Goal: Information Seeking & Learning: Check status

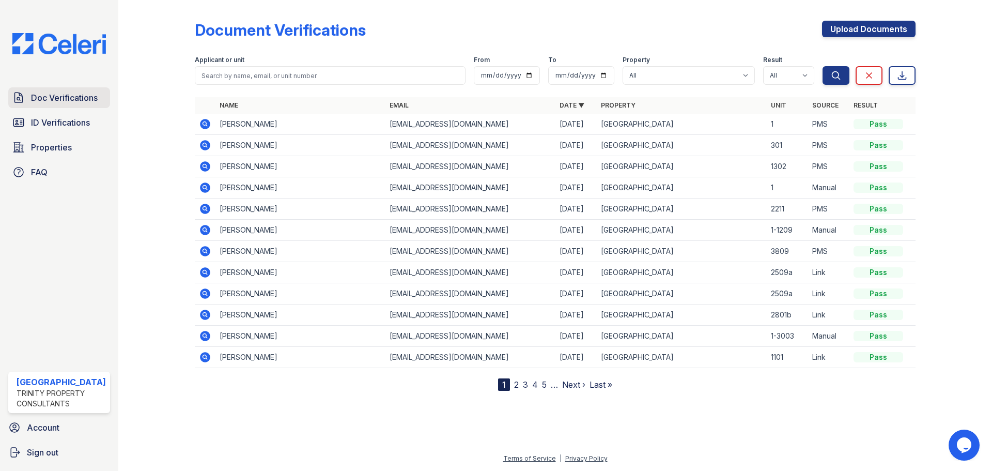
click at [49, 99] on span "Doc Verifications" at bounding box center [64, 97] width 67 height 12
click at [60, 120] on span "ID Verifications" at bounding box center [60, 122] width 59 height 12
click at [60, 123] on span "ID Verifications" at bounding box center [60, 122] width 59 height 12
click at [56, 123] on span "ID Verifications" at bounding box center [60, 122] width 59 height 12
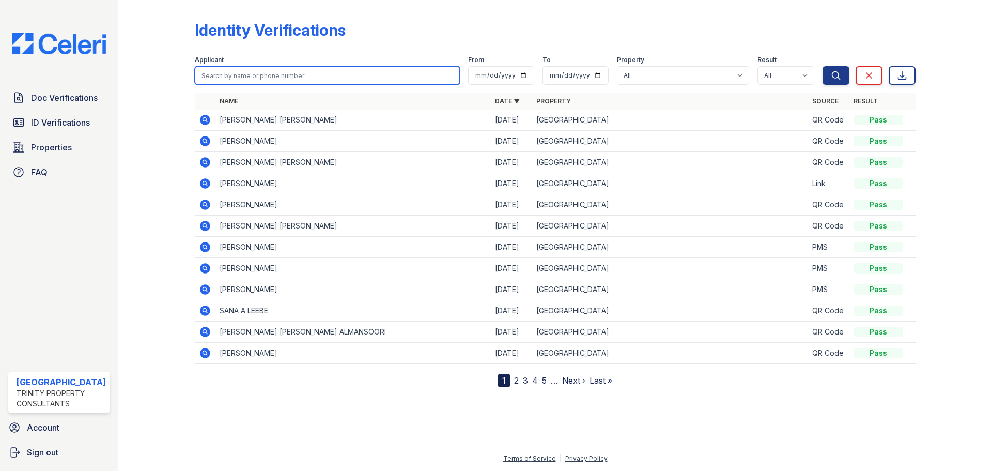
click at [216, 74] on input "search" at bounding box center [327, 75] width 265 height 19
type input "zac"
click at [822, 66] on button "Search" at bounding box center [835, 75] width 27 height 19
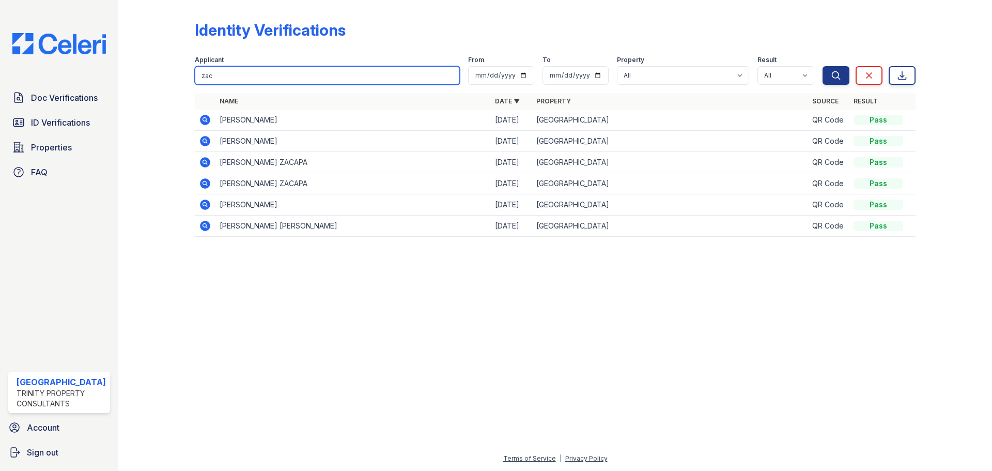
click at [220, 74] on input "zac" at bounding box center [327, 75] width 265 height 19
drag, startPoint x: 220, startPoint y: 74, endPoint x: 197, endPoint y: 72, distance: 22.4
click at [197, 72] on input "zac" at bounding box center [327, 75] width 265 height 19
type input "[PERSON_NAME]"
click at [822, 66] on button "Search" at bounding box center [835, 75] width 27 height 19
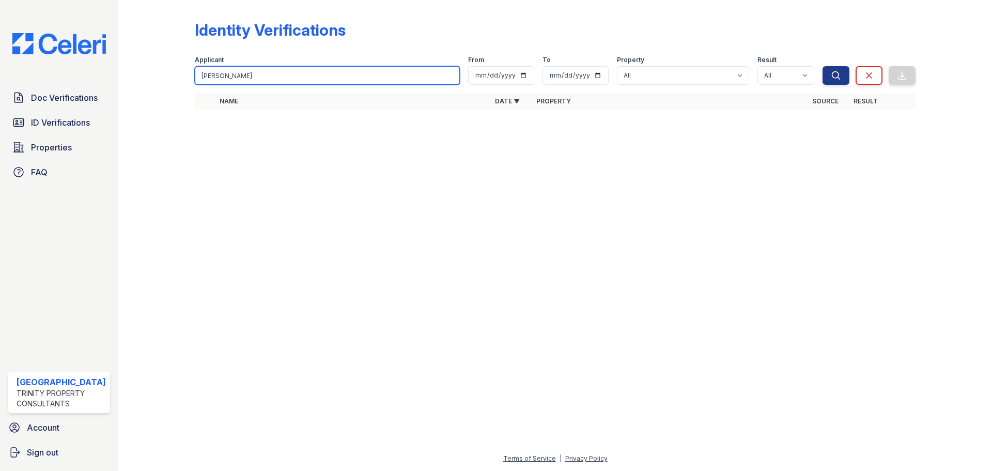
drag, startPoint x: 233, startPoint y: 76, endPoint x: 171, endPoint y: 67, distance: 62.7
click at [171, 67] on div "Identity Verifications Filter Applicant [PERSON_NAME] From To Property All [GEO…" at bounding box center [555, 68] width 841 height 136
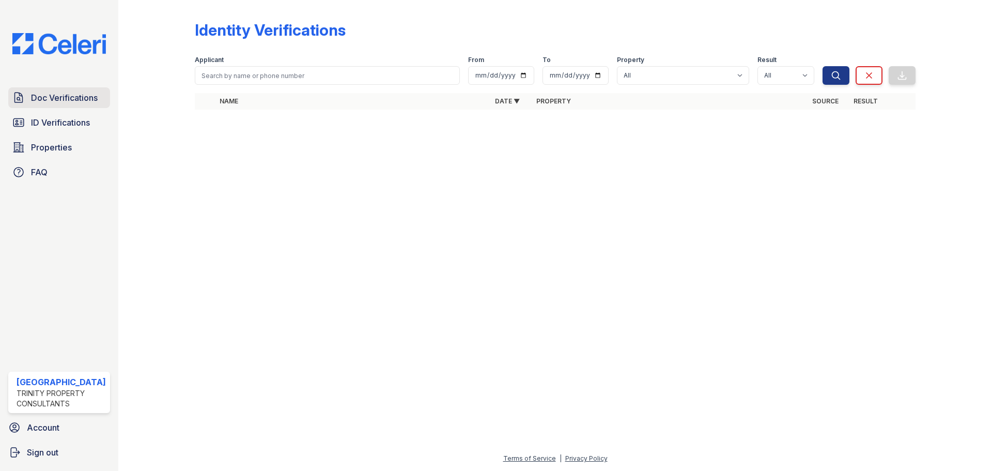
click at [69, 103] on span "Doc Verifications" at bounding box center [64, 97] width 67 height 12
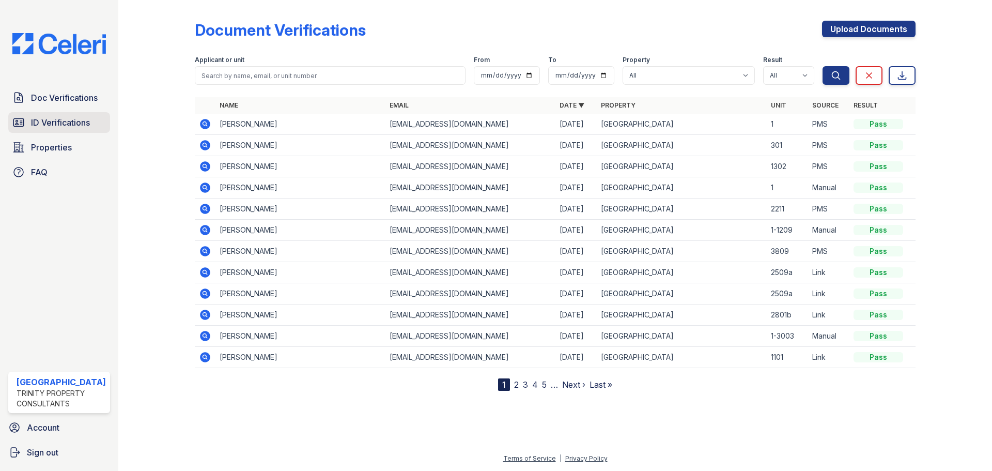
click at [61, 122] on span "ID Verifications" at bounding box center [60, 122] width 59 height 12
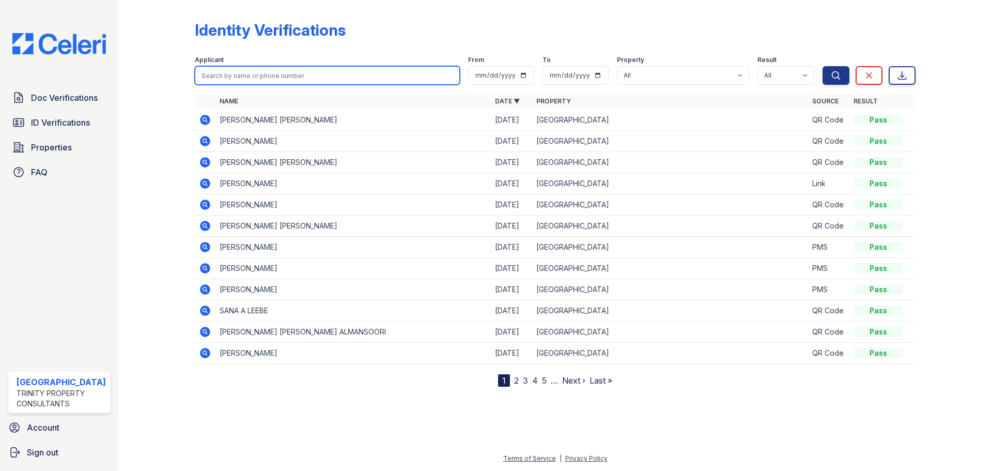
click at [221, 75] on input "search" at bounding box center [327, 75] width 265 height 19
type input "[PERSON_NAME]"
click at [822, 66] on button "Search" at bounding box center [835, 75] width 27 height 19
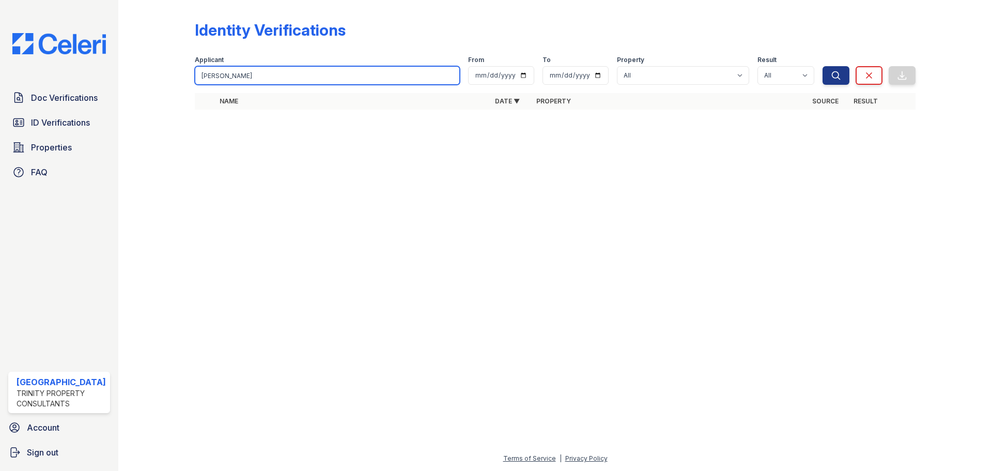
drag, startPoint x: 229, startPoint y: 73, endPoint x: 177, endPoint y: 77, distance: 52.3
click at [177, 77] on div "Identity Verifications Filter Applicant [PERSON_NAME] From To Property All [GEO…" at bounding box center [555, 68] width 841 height 136
type input "Ning"
click at [822, 66] on button "Search" at bounding box center [835, 75] width 27 height 19
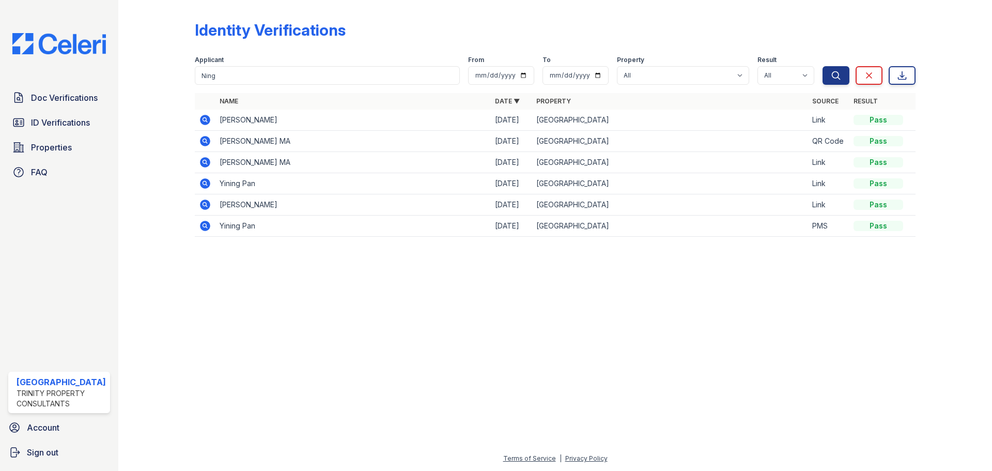
click at [205, 119] on icon at bounding box center [204, 119] width 3 height 3
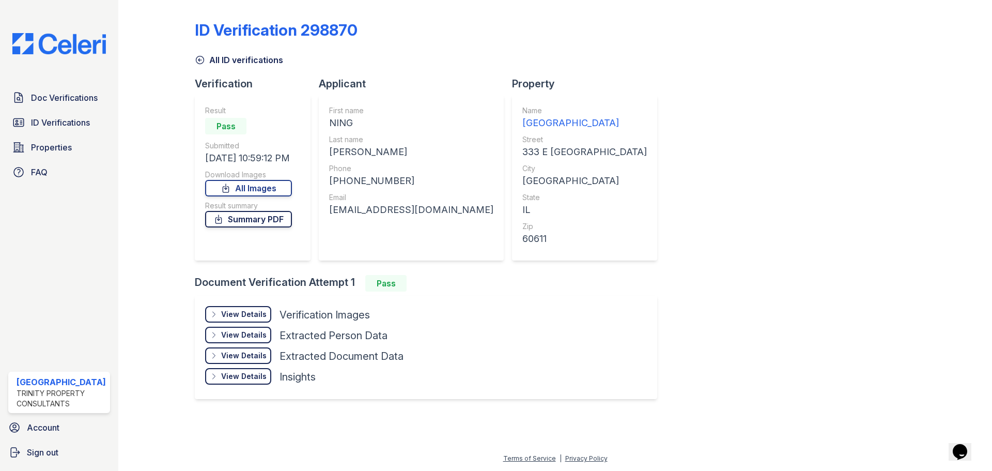
click at [254, 221] on link "Summary PDF" at bounding box center [248, 219] width 87 height 17
click at [66, 90] on link "Doc Verifications" at bounding box center [59, 97] width 102 height 21
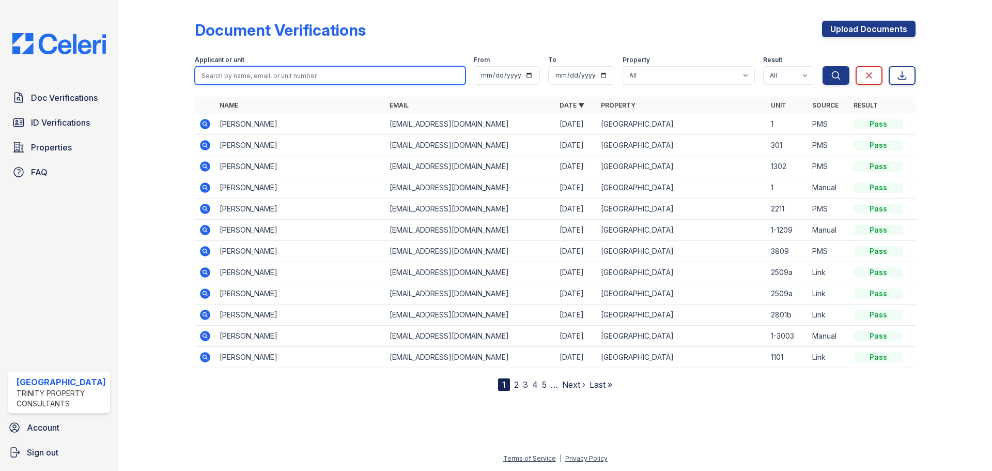
click at [286, 72] on input "search" at bounding box center [330, 75] width 271 height 19
type input "179655"
click at [822, 66] on button "Search" at bounding box center [835, 75] width 27 height 19
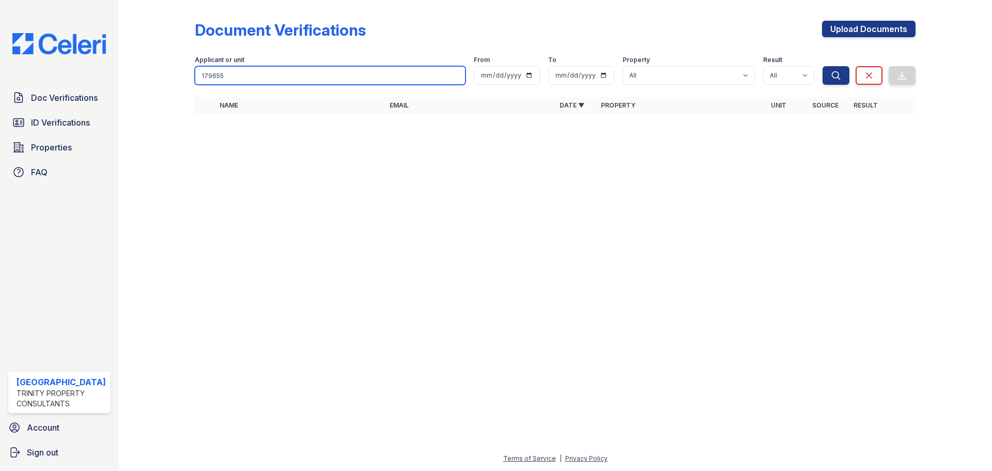
click at [234, 75] on input "179655" at bounding box center [330, 75] width 271 height 19
type input "179656"
click at [822, 66] on button "Search" at bounding box center [835, 75] width 27 height 19
drag, startPoint x: 234, startPoint y: 72, endPoint x: 180, endPoint y: 69, distance: 53.3
click at [180, 69] on div "Document Verifications Upload Documents Filter Applicant or unit 179656 From To…" at bounding box center [555, 70] width 841 height 141
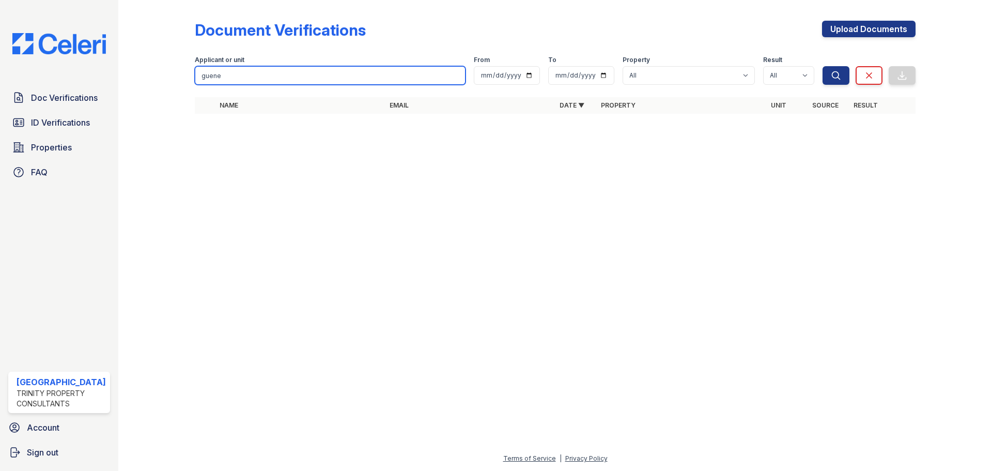
type input "guene"
click at [822, 66] on button "Search" at bounding box center [835, 75] width 27 height 19
drag, startPoint x: 233, startPoint y: 73, endPoint x: 174, endPoint y: 70, distance: 59.5
click at [174, 70] on div "Document Verifications Upload Documents Filter Applicant or unit guene From To …" at bounding box center [555, 70] width 841 height 141
click at [222, 75] on input "search" at bounding box center [330, 75] width 271 height 19
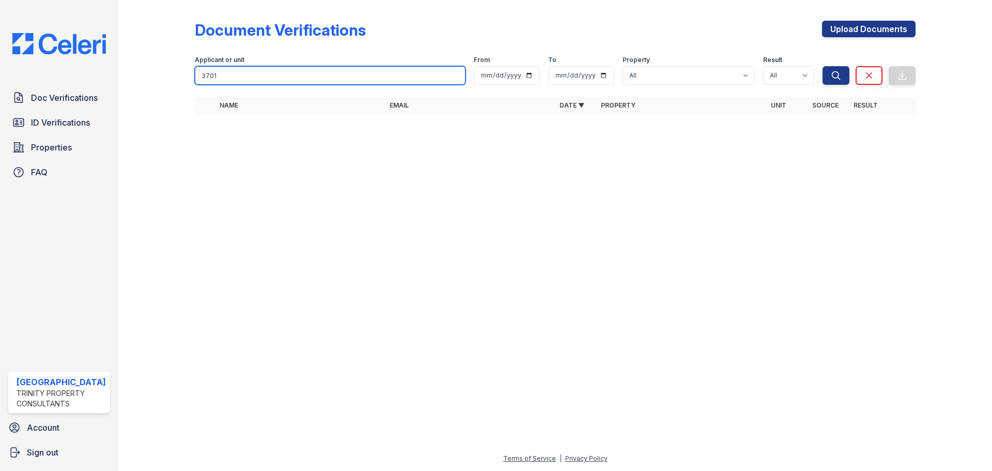
type input "3701"
click at [822, 66] on button "Search" at bounding box center [835, 75] width 27 height 19
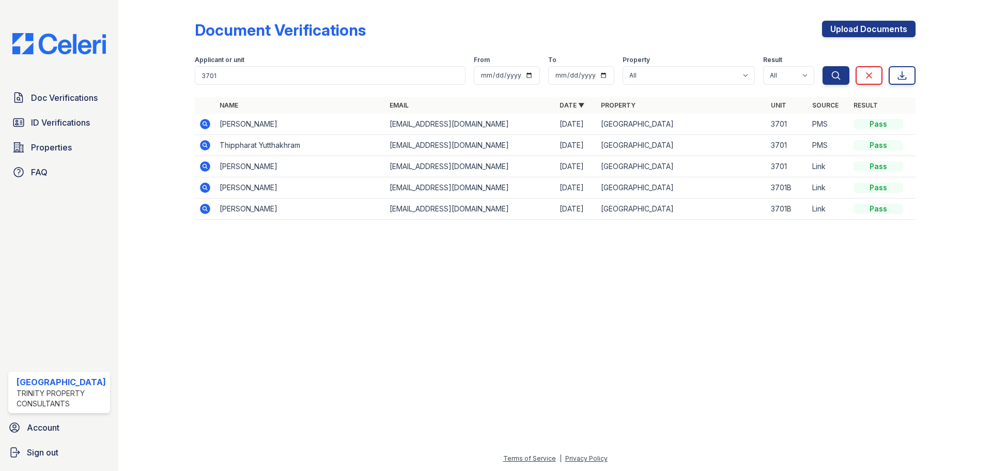
click at [203, 125] on icon at bounding box center [205, 124] width 12 height 12
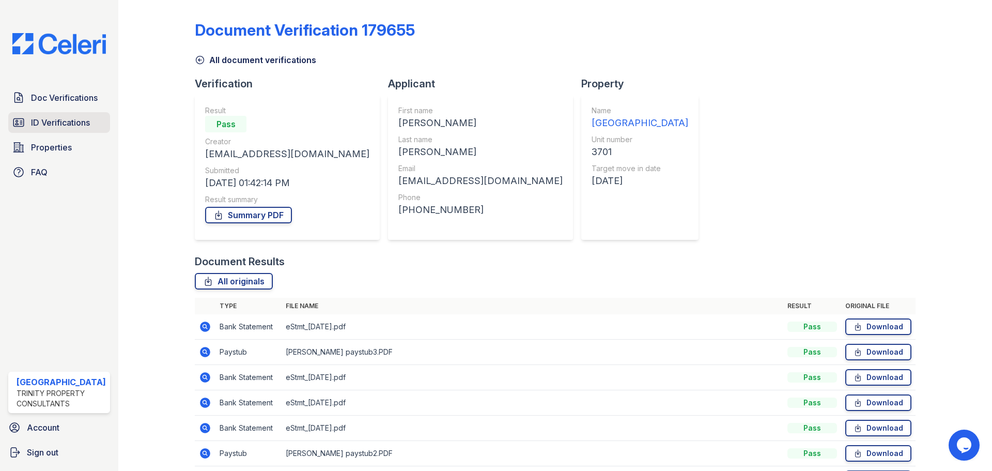
click at [69, 115] on link "ID Verifications" at bounding box center [59, 122] width 102 height 21
click at [67, 97] on span "Doc Verifications" at bounding box center [64, 97] width 67 height 12
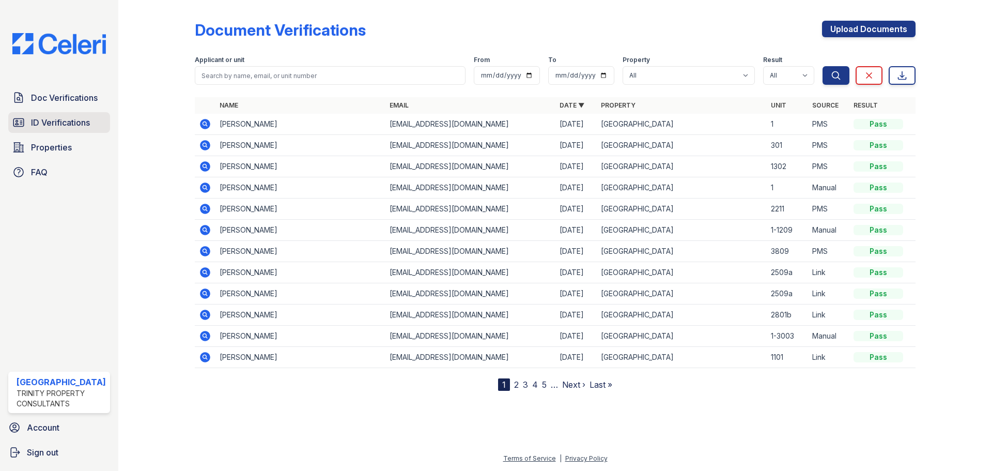
click at [66, 117] on span "ID Verifications" at bounding box center [60, 122] width 59 height 12
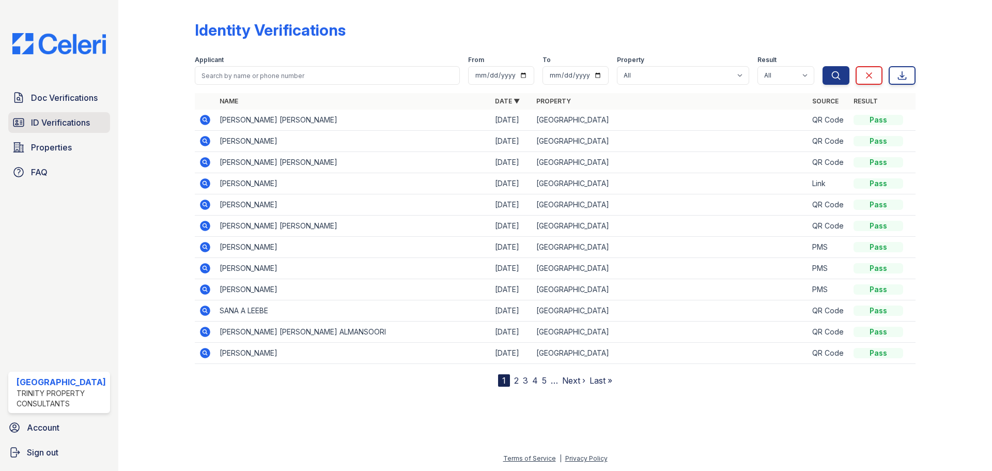
drag, startPoint x: 59, startPoint y: 121, endPoint x: 83, endPoint y: 149, distance: 36.6
click at [58, 121] on span "ID Verifications" at bounding box center [60, 122] width 59 height 12
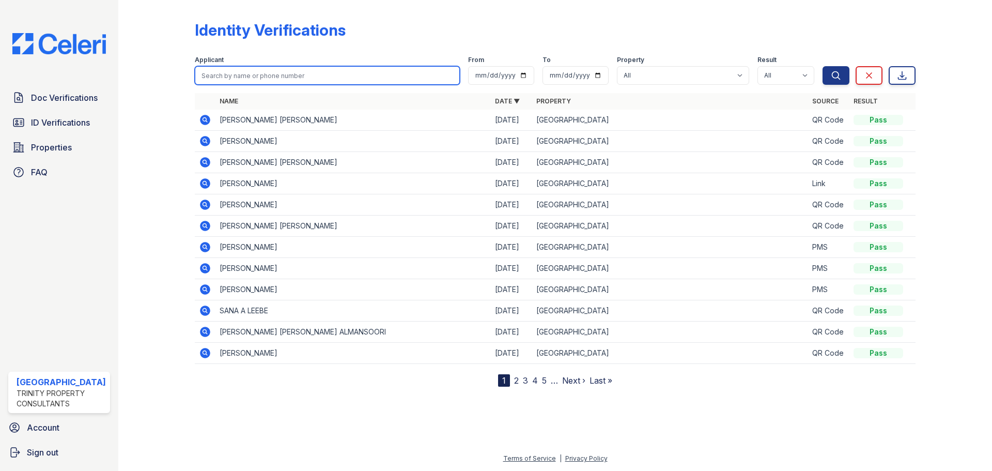
click at [241, 77] on input "search" at bounding box center [327, 75] width 265 height 19
type input "jiadi yu"
click at [822, 66] on button "Search" at bounding box center [835, 75] width 27 height 19
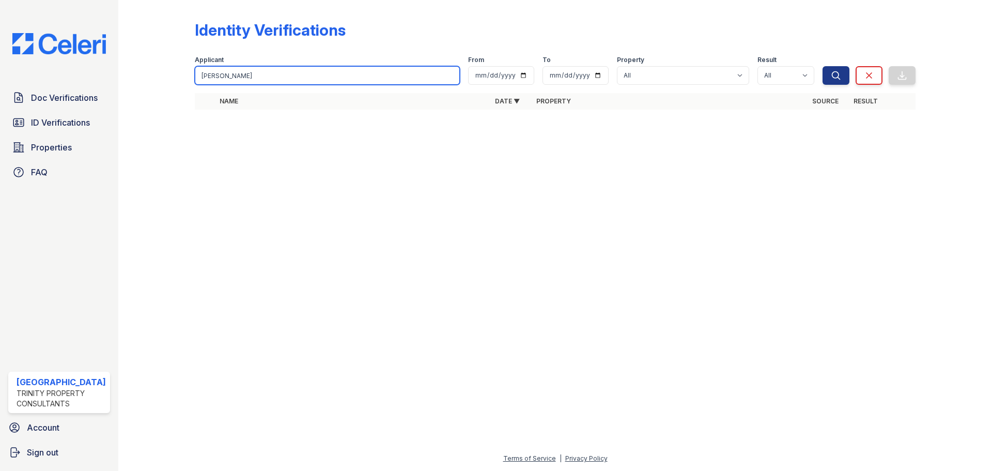
drag, startPoint x: 241, startPoint y: 77, endPoint x: 172, endPoint y: 74, distance: 69.8
click at [172, 74] on div "Identity Verifications Filter Applicant jiadi yu From To Property All Arrive St…" at bounding box center [555, 68] width 841 height 136
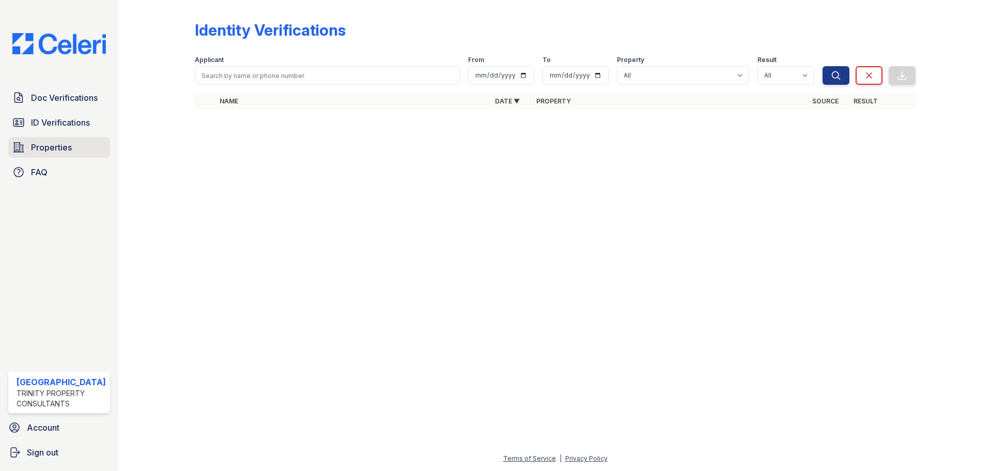
click at [65, 150] on span "Properties" at bounding box center [51, 147] width 41 height 12
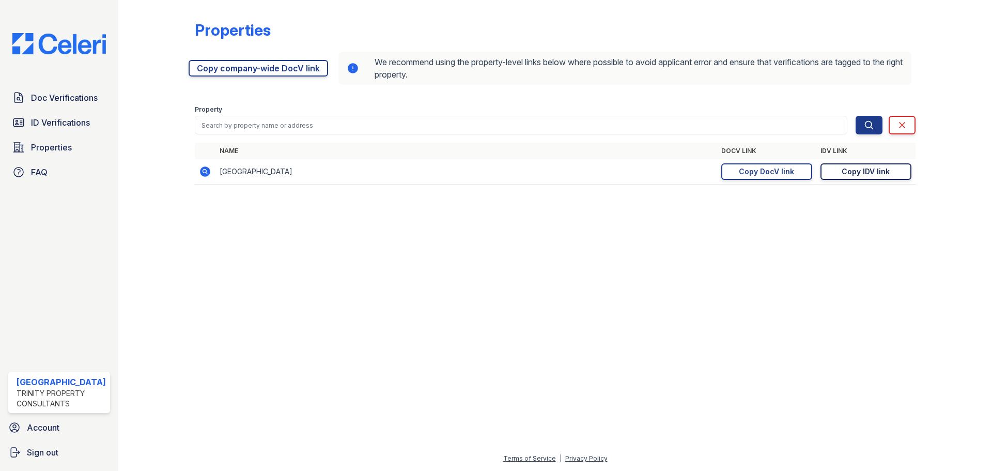
click at [882, 169] on div "Copy IDV link" at bounding box center [866, 171] width 48 height 10
click at [58, 99] on span "Doc Verifications" at bounding box center [64, 97] width 67 height 12
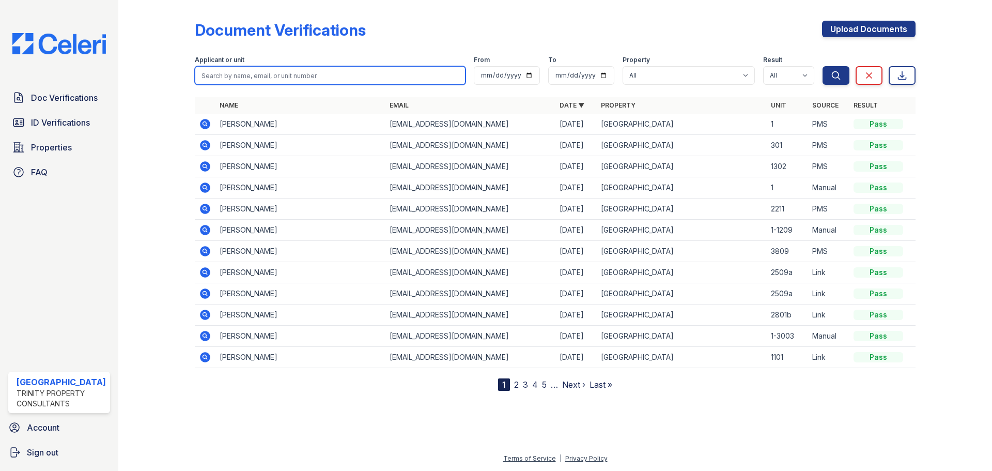
click at [245, 75] on input "search" at bounding box center [330, 75] width 271 height 19
click at [263, 73] on input "search" at bounding box center [330, 75] width 271 height 19
type input "deborah"
click at [822, 66] on button "Search" at bounding box center [835, 75] width 27 height 19
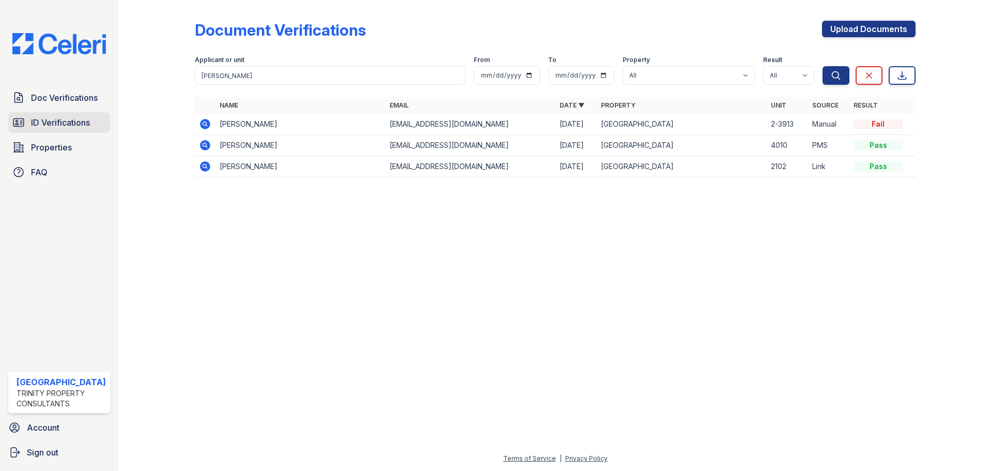
click at [43, 121] on span "ID Verifications" at bounding box center [60, 122] width 59 height 12
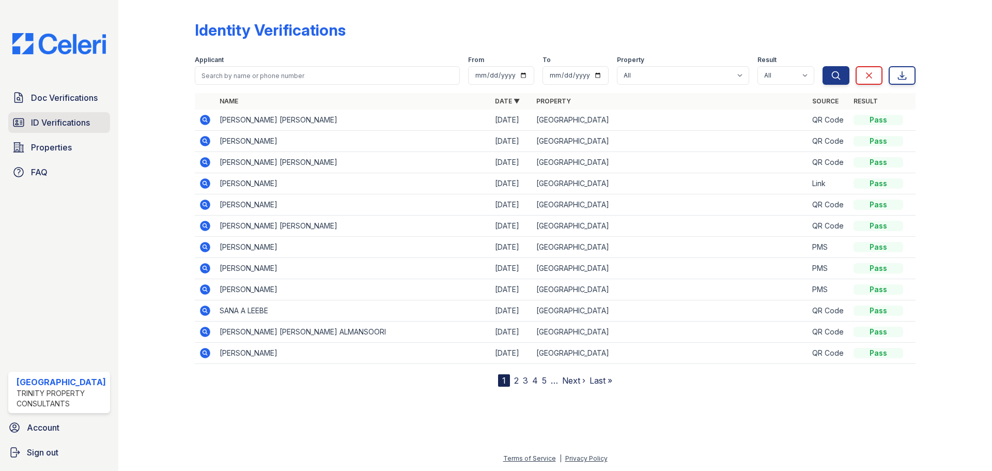
click at [56, 117] on span "ID Verifications" at bounding box center [60, 122] width 59 height 12
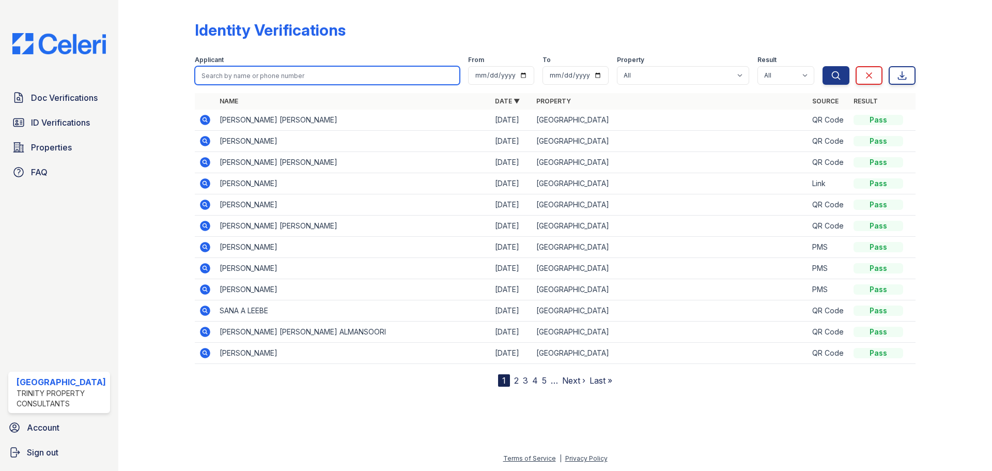
click at [235, 75] on input "search" at bounding box center [327, 75] width 265 height 19
type input "jiadi yu"
click at [822, 66] on button "Search" at bounding box center [835, 75] width 27 height 19
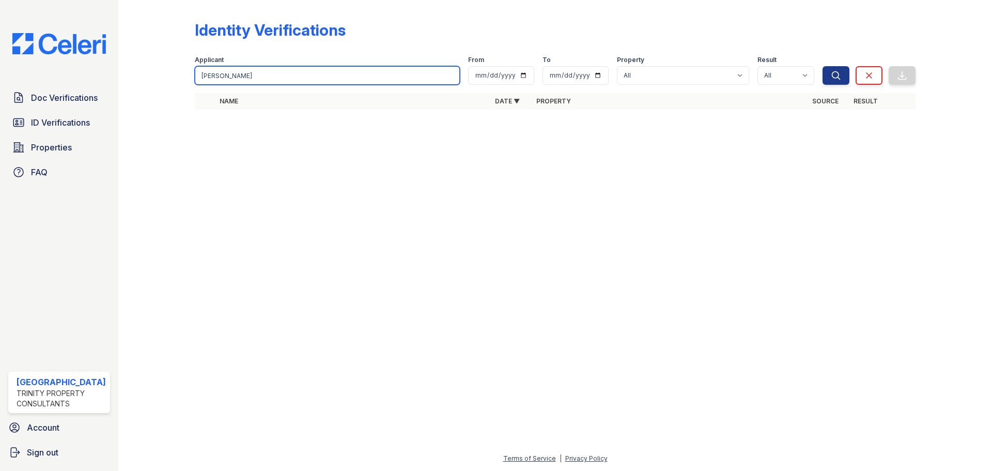
drag, startPoint x: 238, startPoint y: 75, endPoint x: 107, endPoint y: 68, distance: 131.4
click at [102, 71] on div "Doc Verifications ID Verifications Properties FAQ Arrive Streeterville Trinity …" at bounding box center [496, 235] width 992 height 471
